Goal: Entertainment & Leisure: Consume media (video, audio)

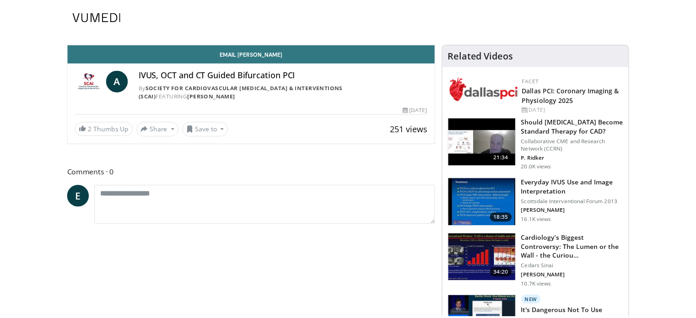
scroll to position [5, 0]
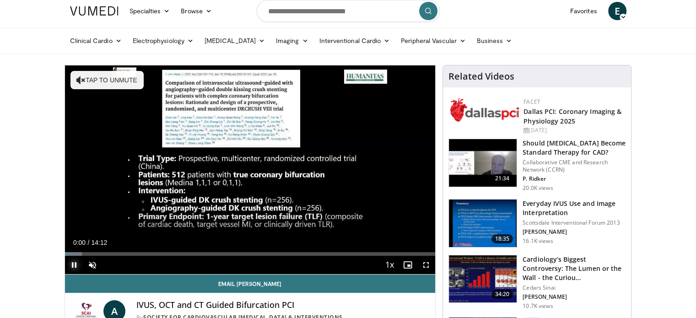
click at [71, 263] on span "Video Player" at bounding box center [74, 265] width 18 height 18
